Goal: Task Accomplishment & Management: Manage account settings

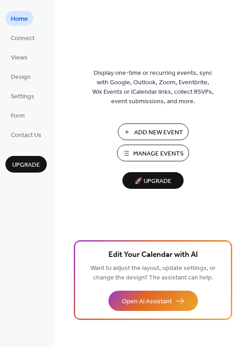
click at [165, 150] on span "Manage Events" at bounding box center [158, 153] width 50 height 9
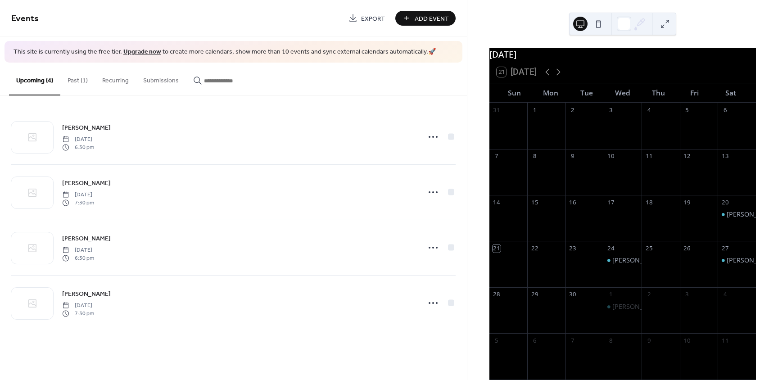
click at [81, 76] on button "Past (1)" at bounding box center [77, 79] width 35 height 32
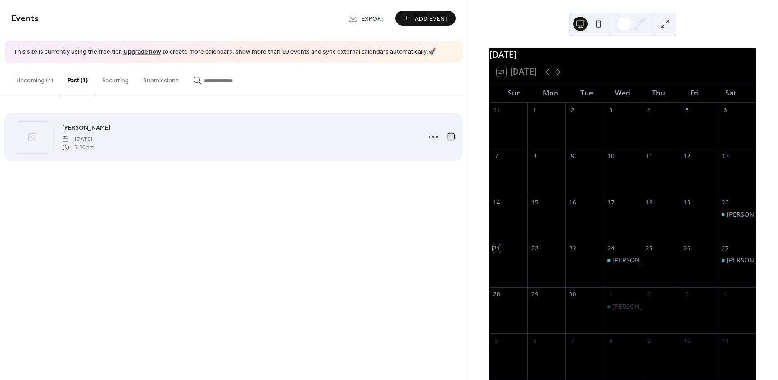
click at [451, 139] on div at bounding box center [451, 136] width 6 height 6
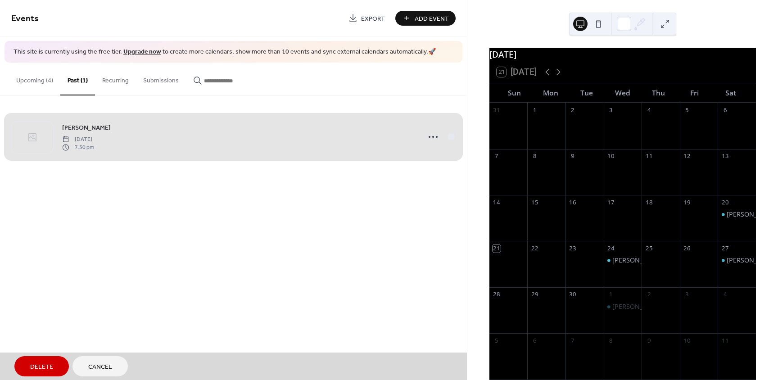
click at [51, 364] on span "Delete" at bounding box center [41, 366] width 23 height 9
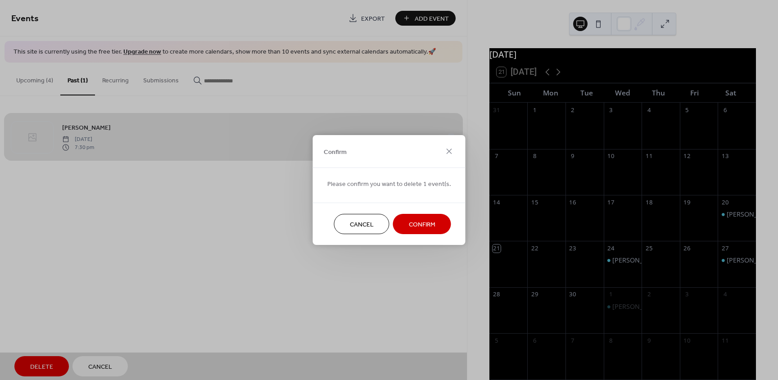
click at [430, 225] on span "Confirm" at bounding box center [422, 224] width 27 height 9
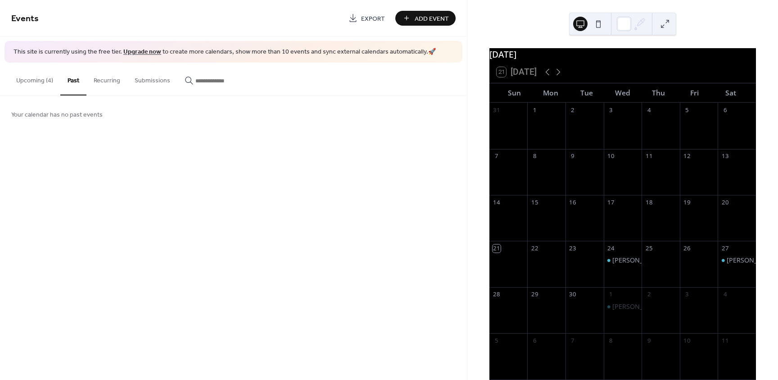
click at [45, 82] on button "Upcoming (4)" at bounding box center [34, 79] width 51 height 32
